Goal: Task Accomplishment & Management: Use online tool/utility

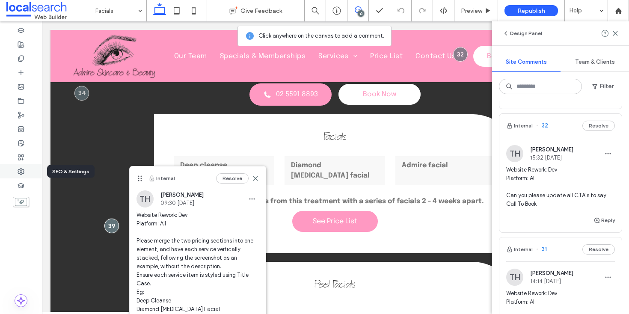
click at [23, 170] on use at bounding box center [21, 172] width 6 height 6
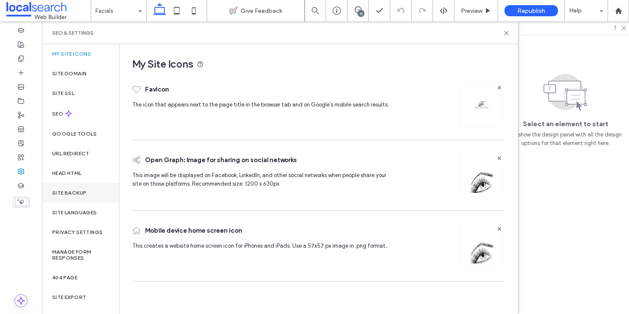
click at [77, 193] on label "Site Backup" at bounding box center [69, 193] width 34 height 6
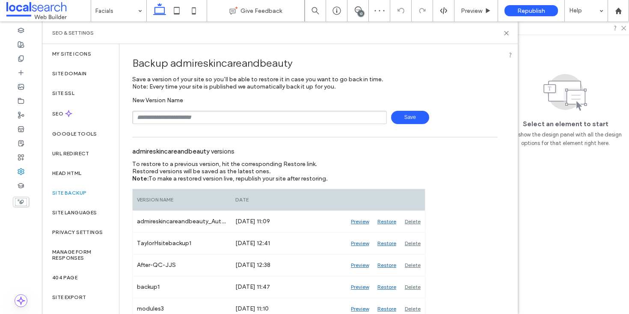
click at [216, 116] on input "text" at bounding box center [259, 117] width 255 height 13
click at [406, 117] on span "Save" at bounding box center [410, 117] width 38 height 13
click at [281, 118] on input "*********" at bounding box center [259, 117] width 255 height 13
click at [405, 120] on span "Save" at bounding box center [410, 117] width 38 height 13
click at [396, 119] on span "Save" at bounding box center [410, 117] width 38 height 13
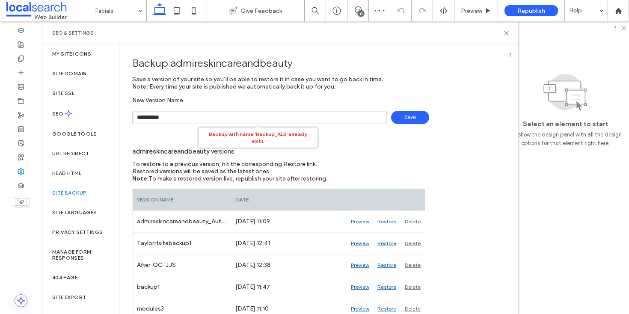
type input "**********"
click at [407, 124] on span "Save" at bounding box center [410, 117] width 38 height 13
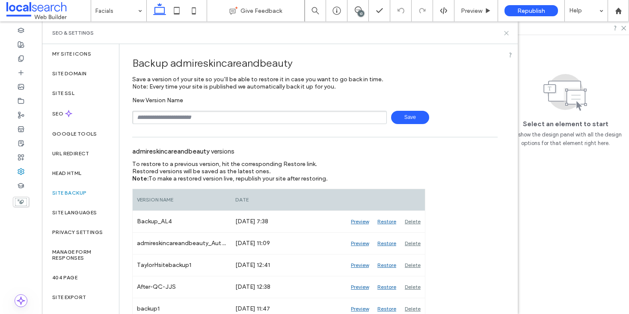
click at [509, 35] on icon at bounding box center [506, 33] width 6 height 6
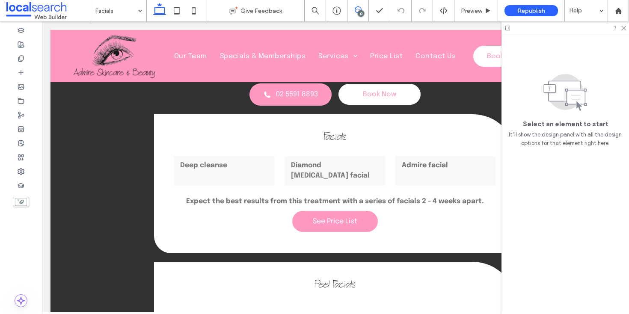
click at [356, 11] on icon at bounding box center [358, 9] width 7 height 7
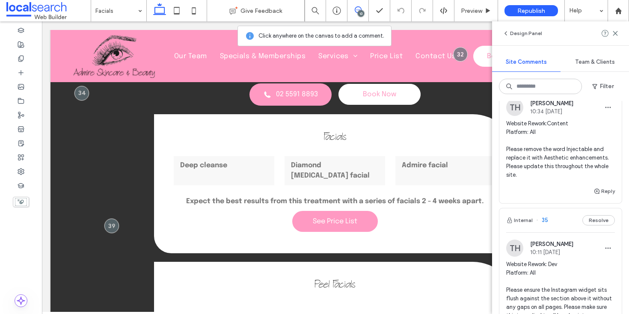
scroll to position [557, 0]
